Goal: Task Accomplishment & Management: Complete application form

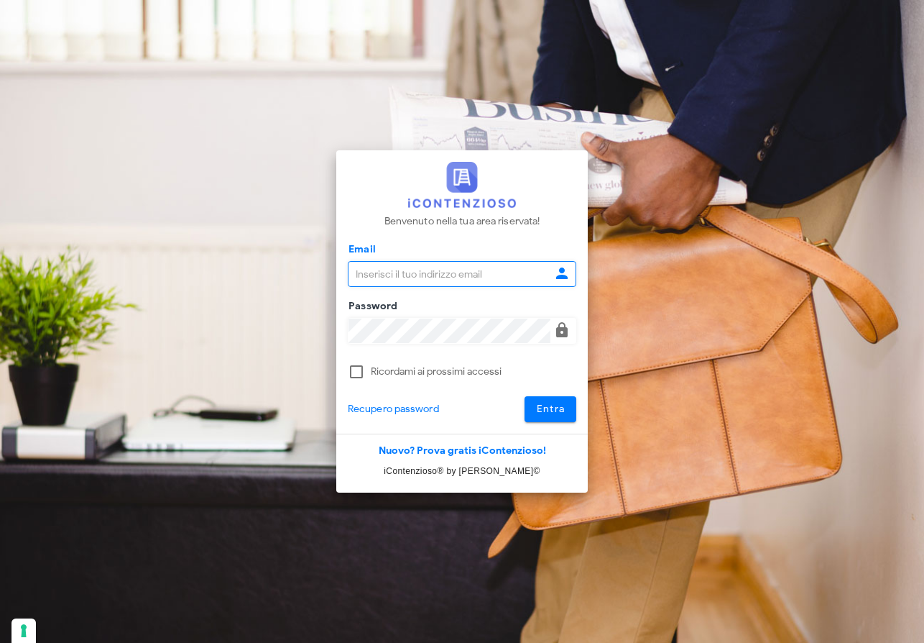
type input "raffaelesolarino@studiosolarino.it"
click at [559, 413] on span "Entra" at bounding box center [550, 409] width 29 height 12
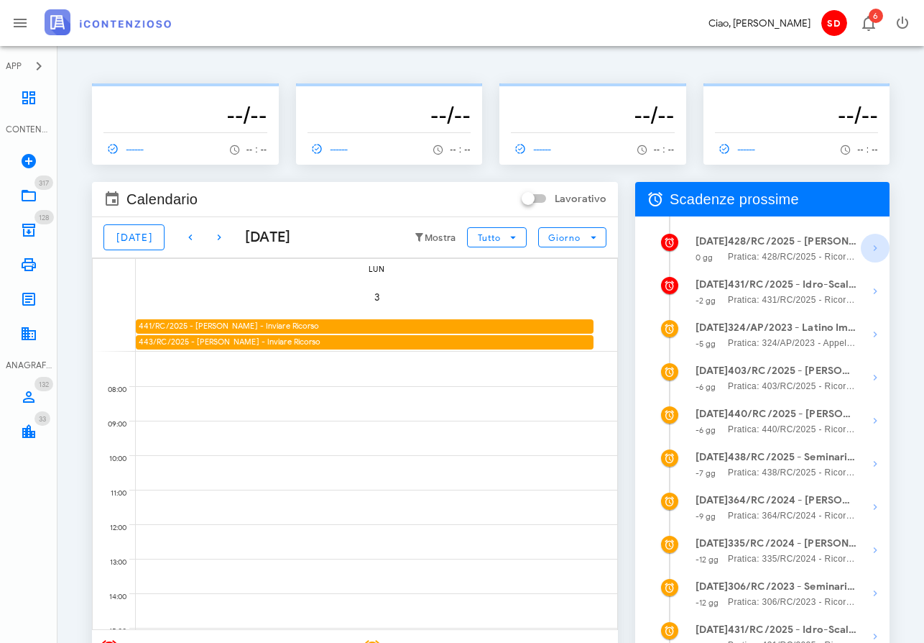
click at [871, 245] on icon "button" at bounding box center [875, 247] width 17 height 17
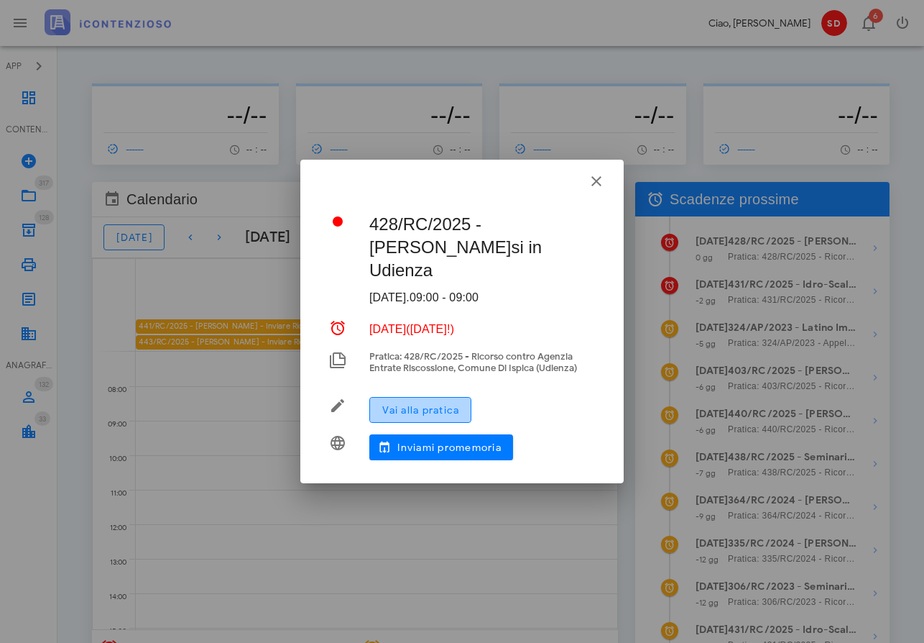
click at [413, 412] on span "Vai alla pratica" at bounding box center [421, 410] width 78 height 12
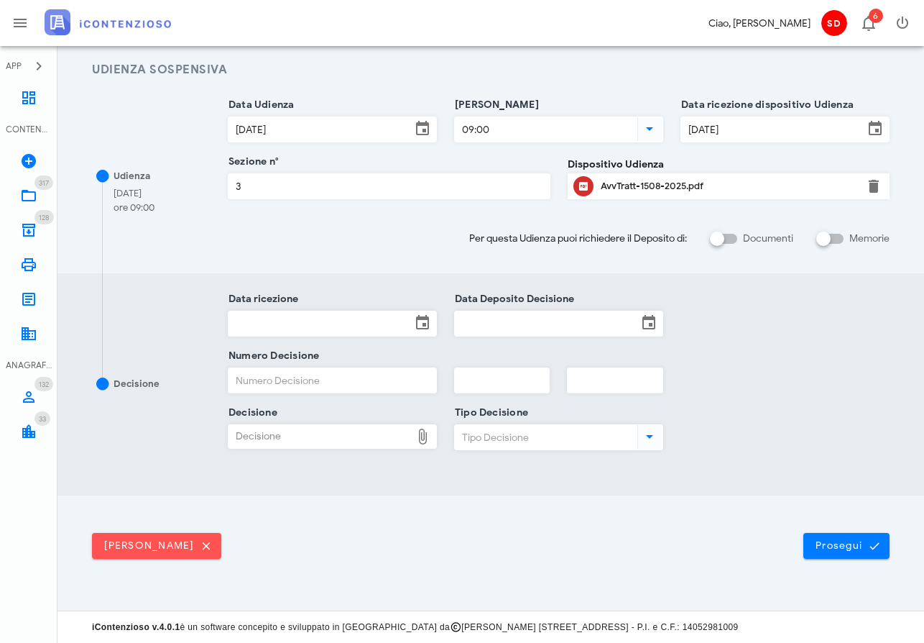
scroll to position [196, 0]
click at [280, 326] on input "Data ricezione" at bounding box center [320, 324] width 183 height 24
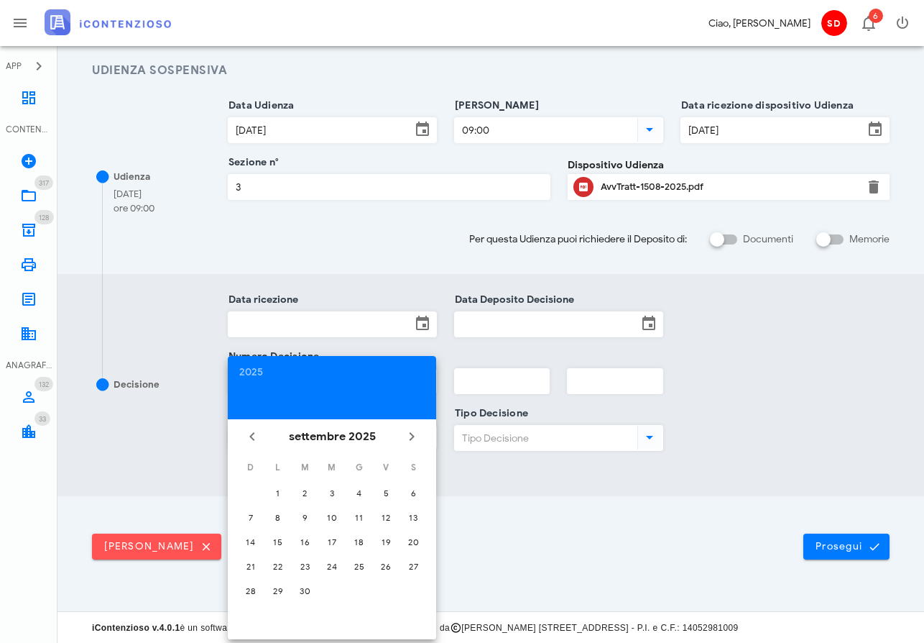
click at [336, 514] on tr "7 8 9 10 11 12 13" at bounding box center [332, 516] width 188 height 23
click at [411, 432] on icon "Il prossimo mese" at bounding box center [411, 436] width 17 height 17
click at [331, 515] on div "8" at bounding box center [332, 517] width 22 height 11
type input "08/10/2025"
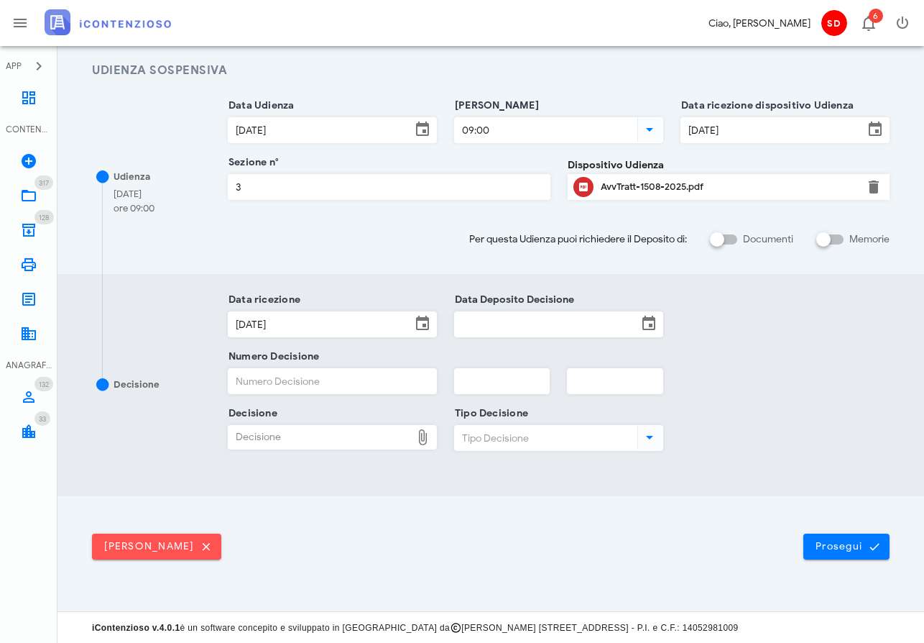
click at [520, 321] on input "Data Deposito Decisione" at bounding box center [546, 324] width 183 height 24
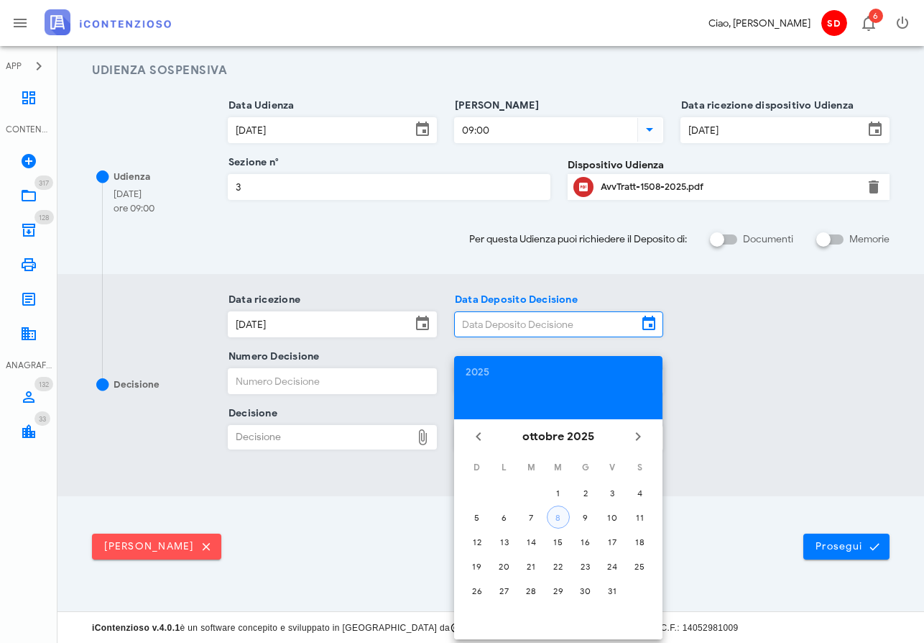
click at [559, 518] on div "8" at bounding box center [559, 517] width 22 height 11
type input "08/10/2025"
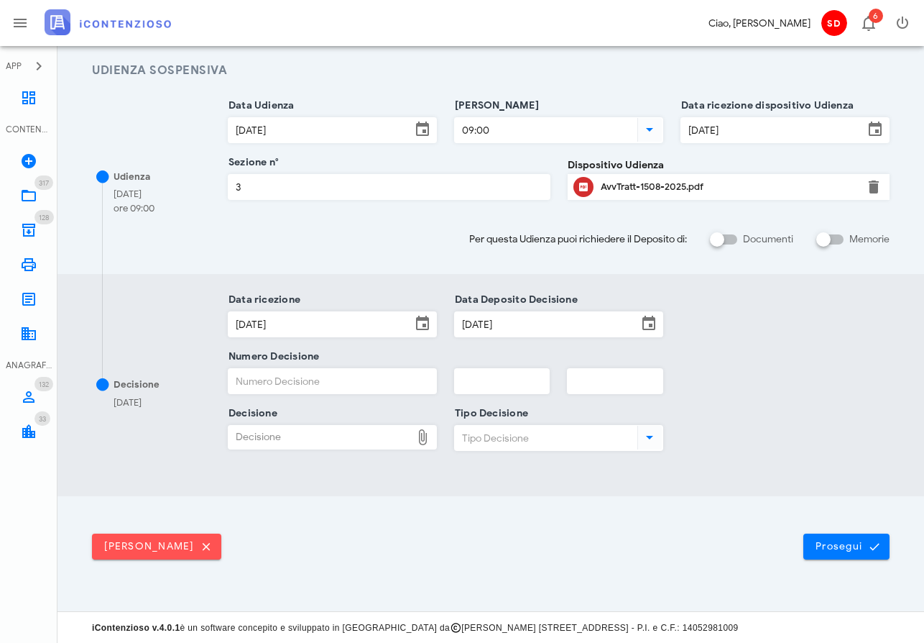
click at [340, 388] on input "Numero Decisione" at bounding box center [333, 381] width 208 height 24
type input "871"
type input "2025"
type input "3"
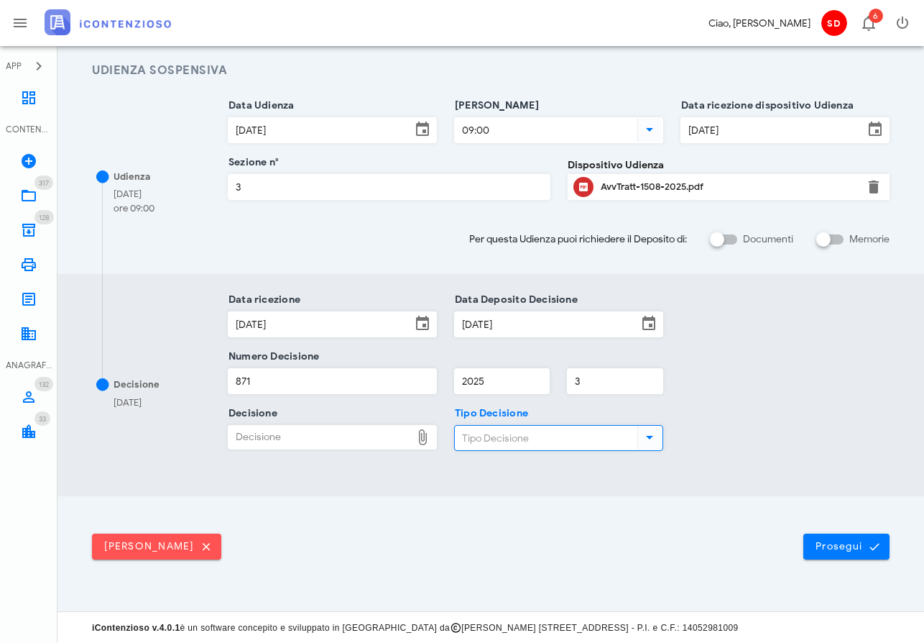
click at [298, 437] on div "Decisione" at bounding box center [320, 437] width 183 height 23
type input "C:\fakepath\ComProvv___1508_2025.pdf"
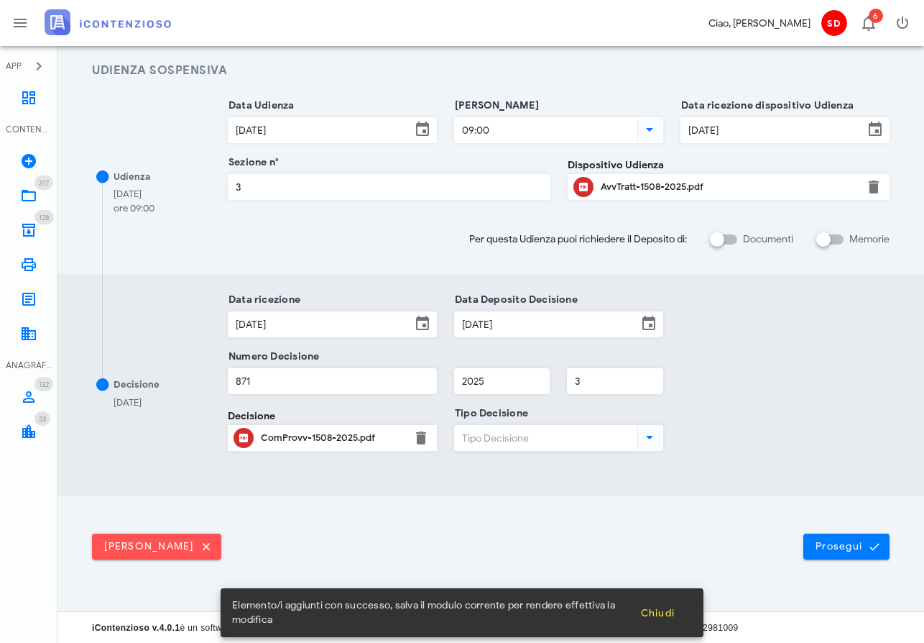
click at [525, 437] on input "Tipo Decisione" at bounding box center [545, 438] width 180 height 24
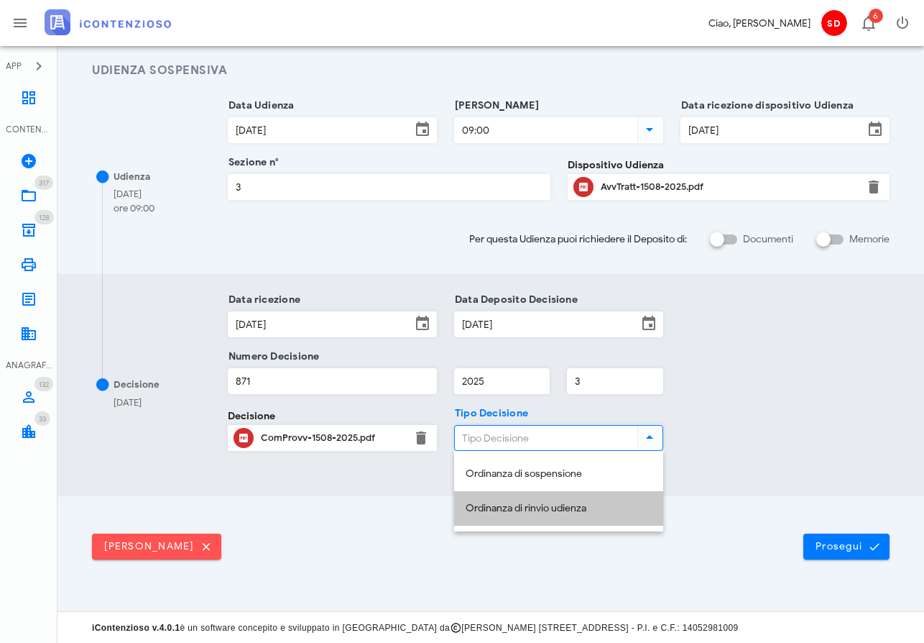
click at [529, 510] on div "Ordinanza di rinvio udienza" at bounding box center [559, 508] width 186 height 12
type input "Ordinanza di rinvio udienza"
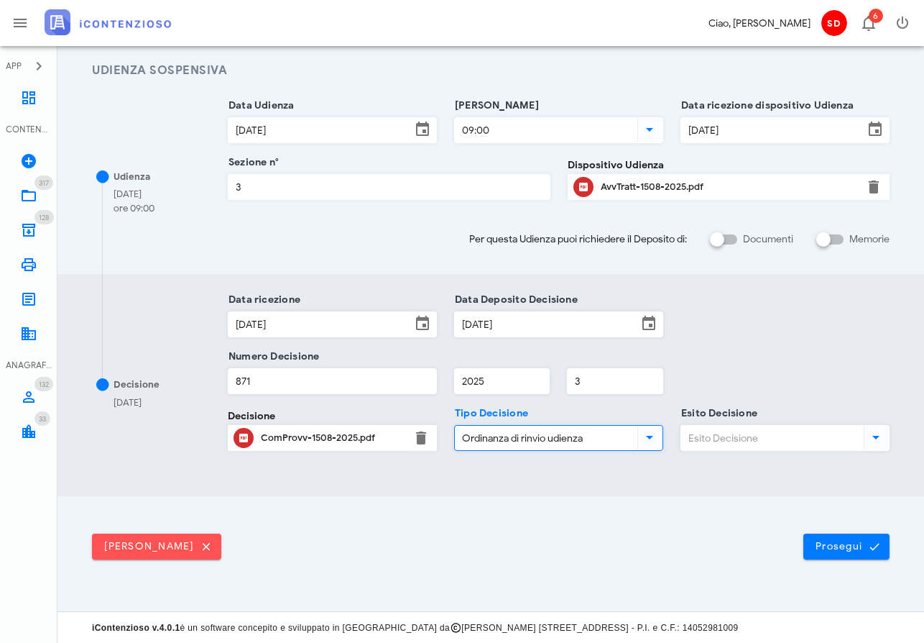
click at [727, 441] on input "Esito Decisione" at bounding box center [771, 438] width 180 height 24
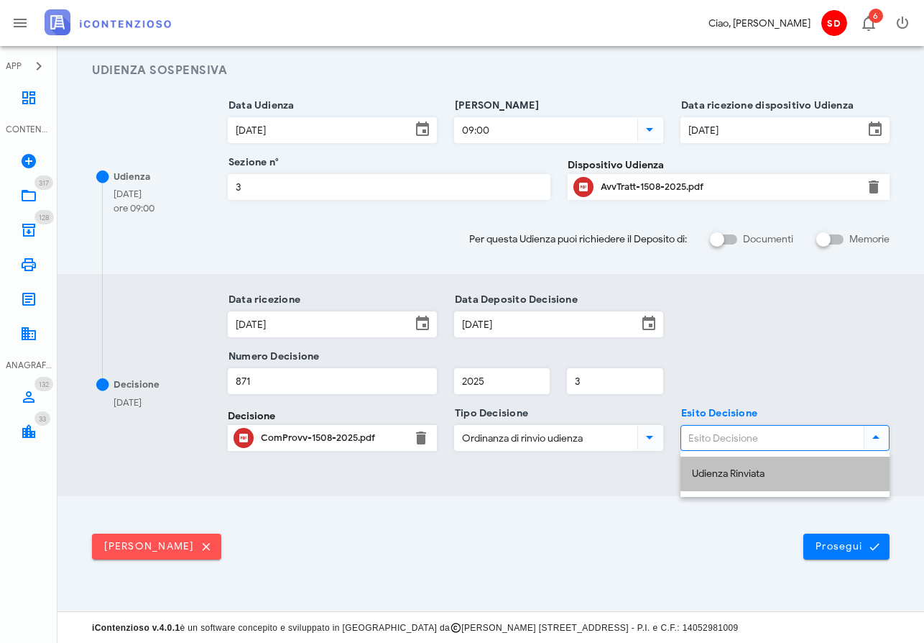
click at [723, 479] on div "Udienza Rinviata" at bounding box center [785, 473] width 186 height 29
type input "Udienza Rinviata"
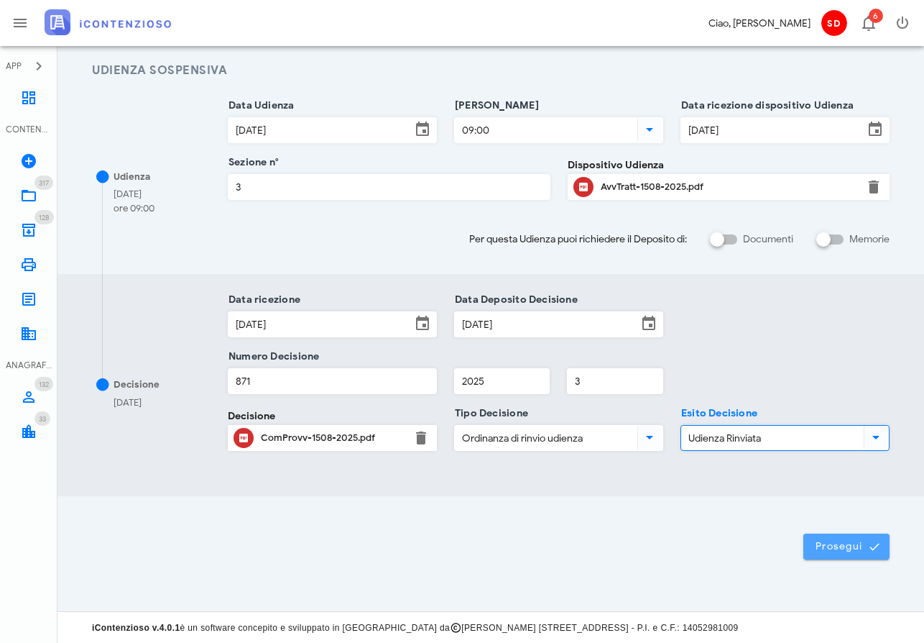
click at [840, 542] on span "Prosegui" at bounding box center [846, 546] width 63 height 13
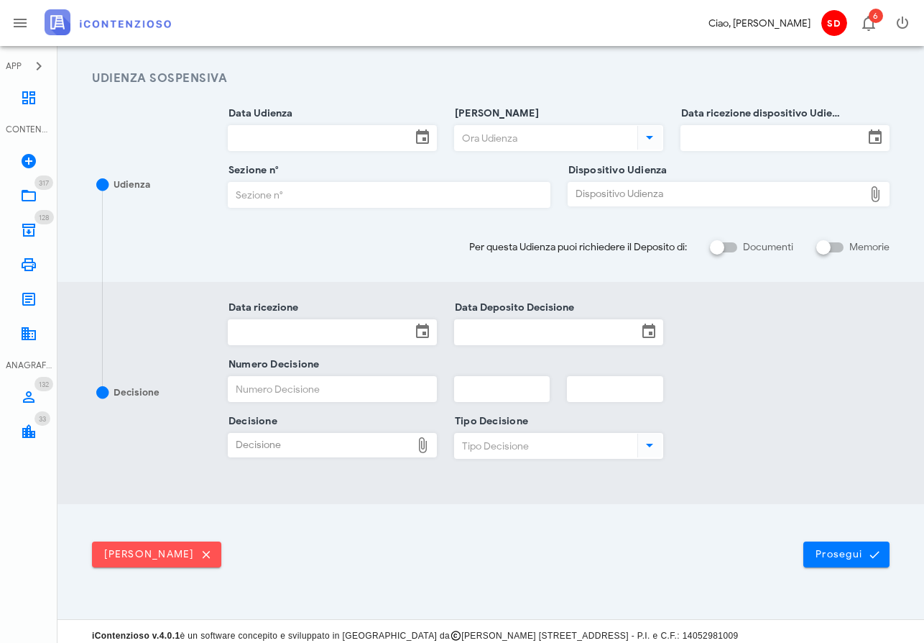
click at [280, 132] on input "Data Udienza" at bounding box center [320, 138] width 183 height 24
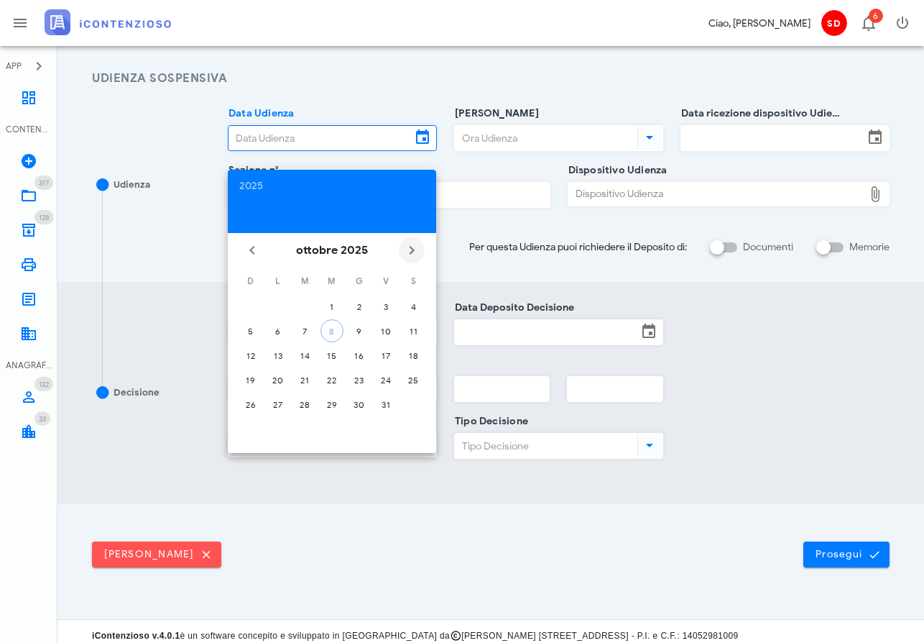
click at [406, 249] on icon "Il prossimo mese" at bounding box center [411, 250] width 17 height 17
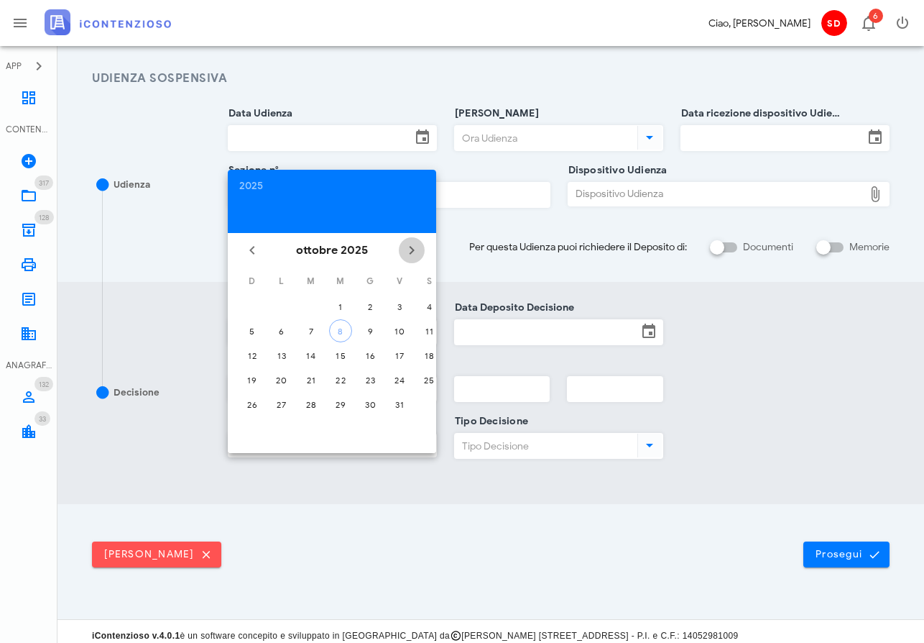
click at [406, 249] on icon "Il prossimo mese" at bounding box center [411, 250] width 17 height 17
click at [329, 304] on div "3" at bounding box center [332, 306] width 23 height 11
type input "03/12/2025"
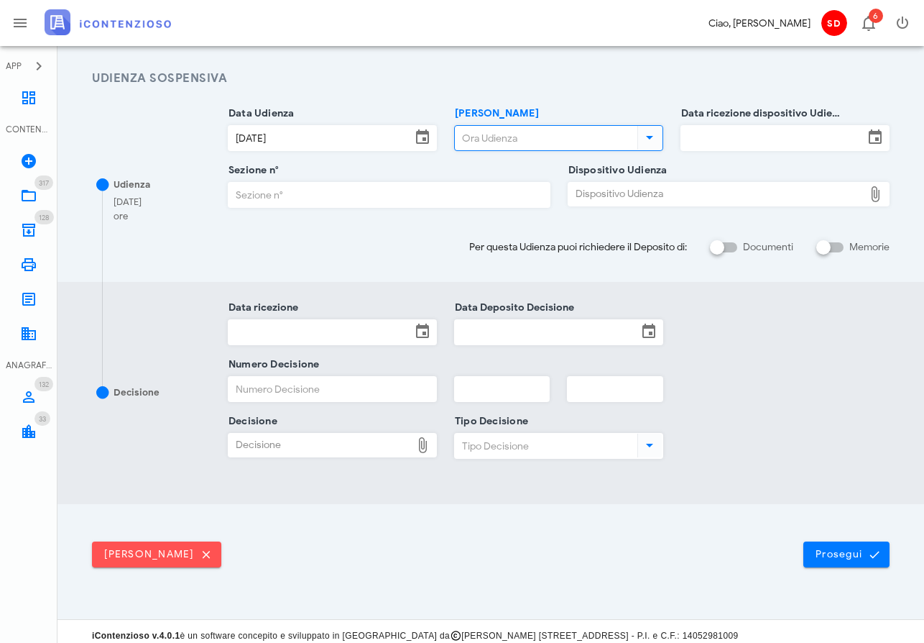
click at [497, 137] on input "Ora Udienza" at bounding box center [545, 138] width 180 height 24
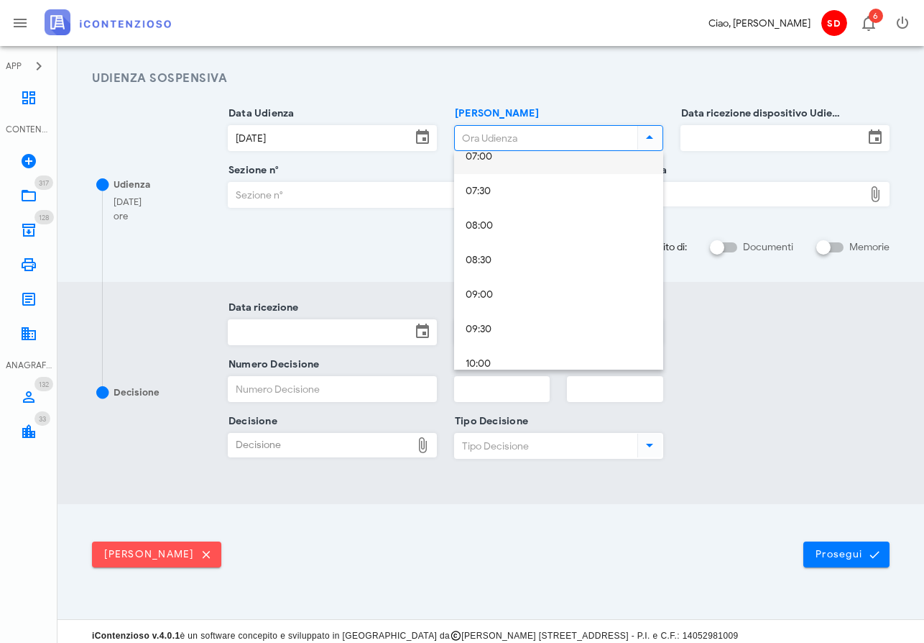
scroll to position [502, 0]
click at [483, 293] on div "09:00" at bounding box center [559, 294] width 186 height 12
type input "09:00"
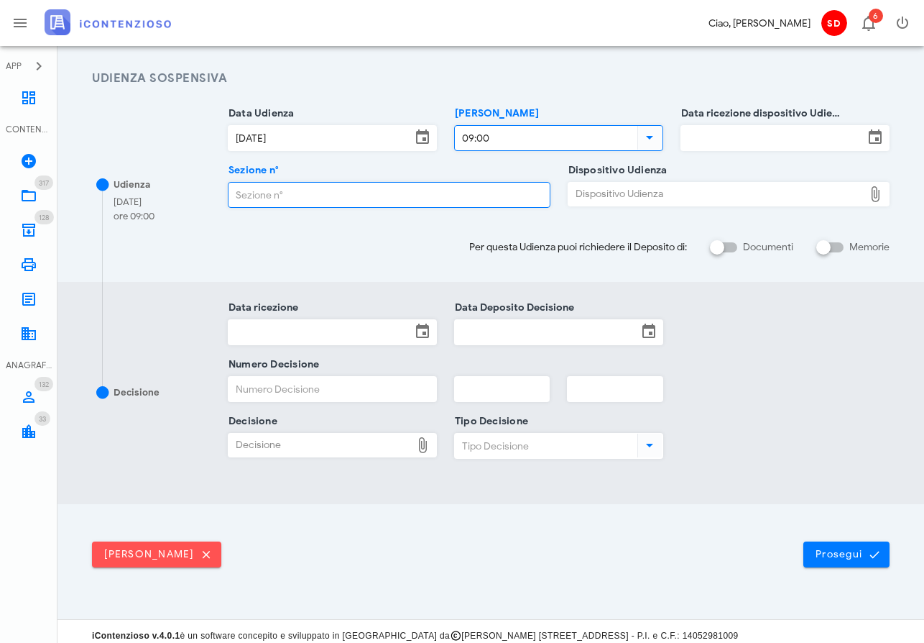
click at [261, 192] on input "Sezione n°" at bounding box center [389, 195] width 321 height 24
type input "3"
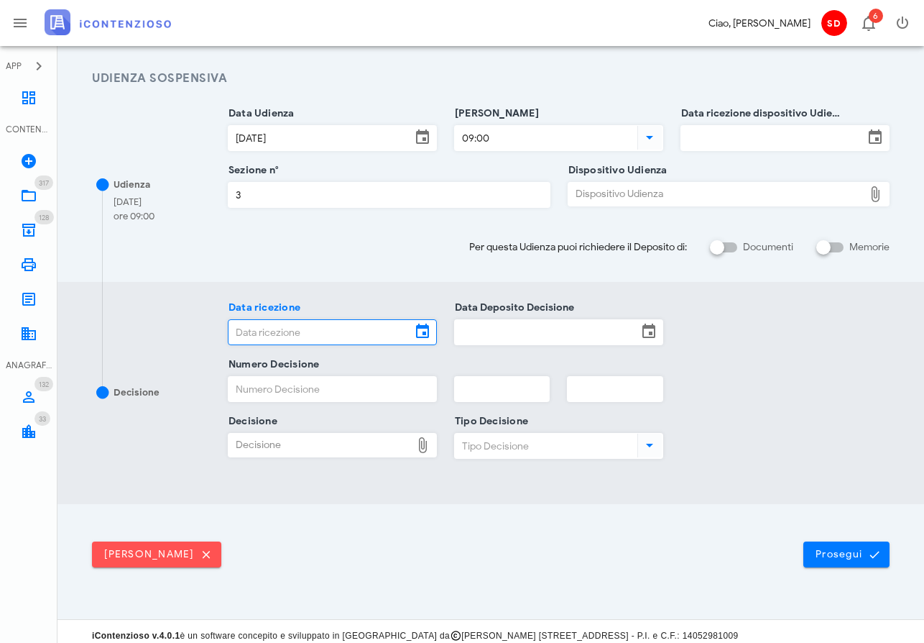
click at [612, 196] on div "Dispositivo Udienza" at bounding box center [717, 194] width 296 height 23
type input "C:\fakepath\ComProvv___1508_2025.pdf"
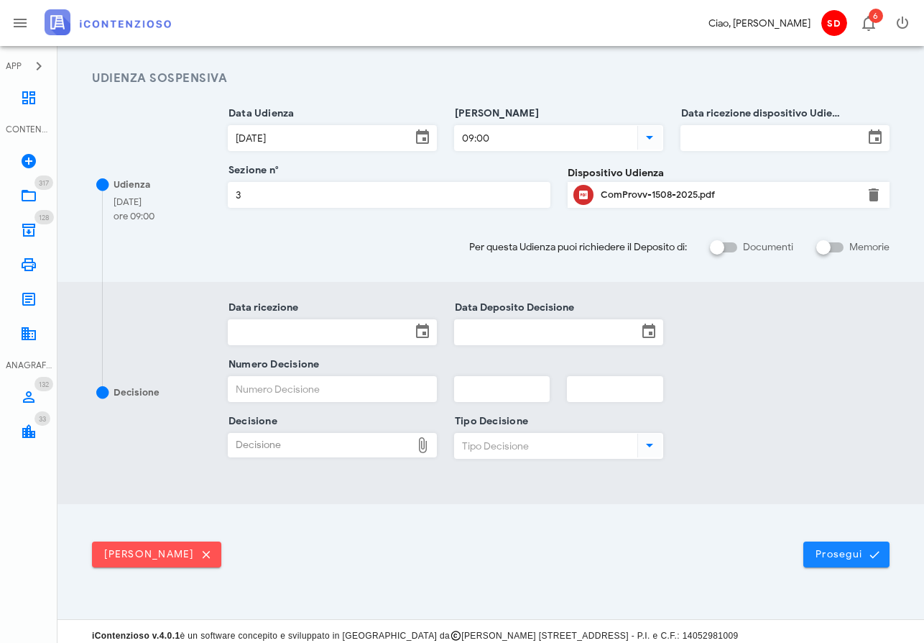
click at [846, 554] on span "Prosegui" at bounding box center [846, 554] width 63 height 13
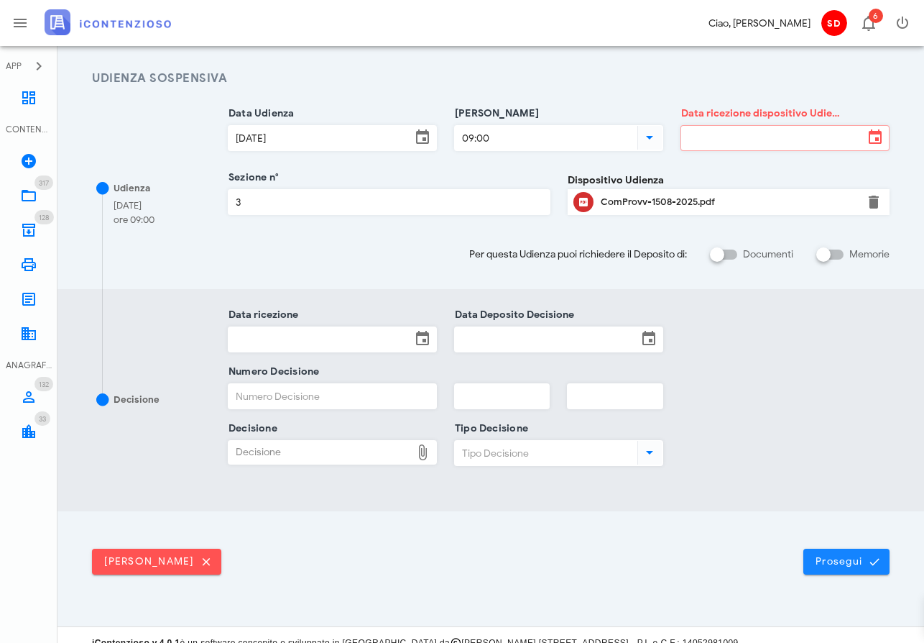
scroll to position [0, 0]
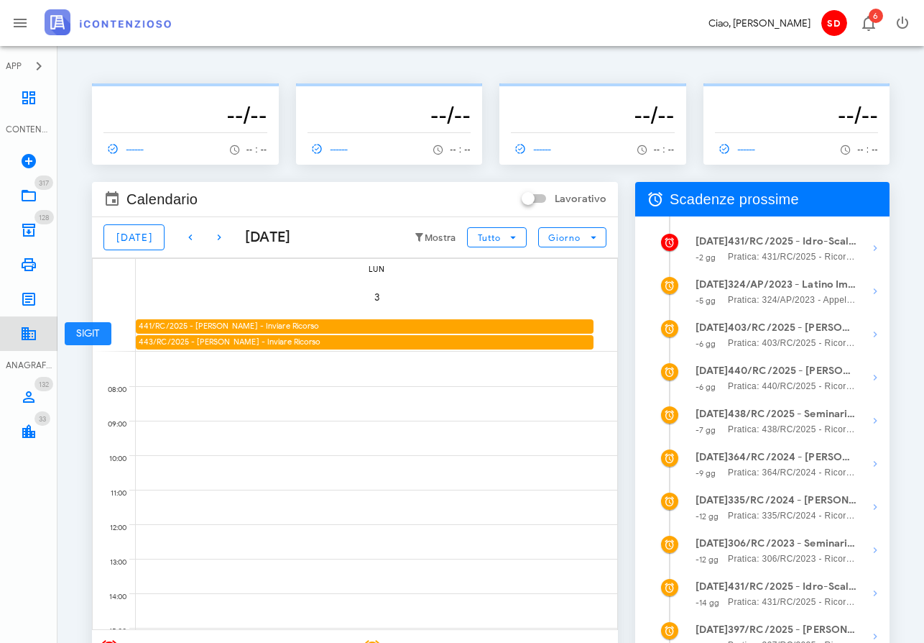
click at [27, 329] on icon at bounding box center [28, 333] width 17 height 17
click at [30, 337] on icon at bounding box center [28, 333] width 17 height 17
